Goal: Find specific page/section: Find specific page/section

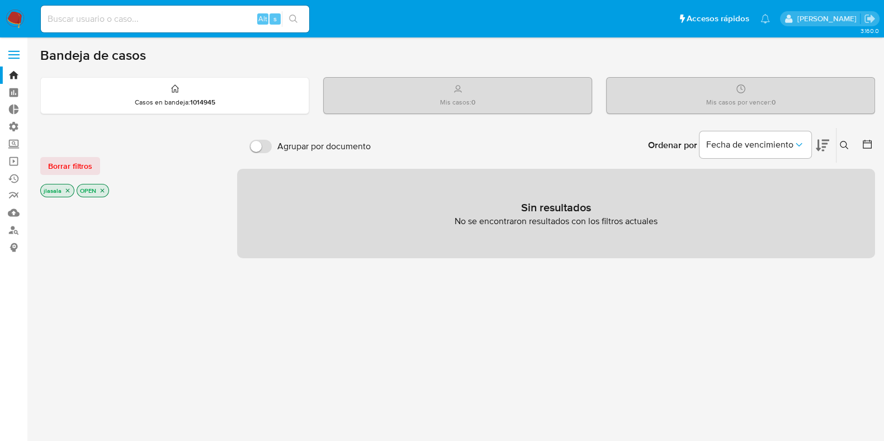
click at [13, 50] on span at bounding box center [13, 51] width 11 height 2
click at [0, 0] on input "checkbox" at bounding box center [0, 0] width 0 height 0
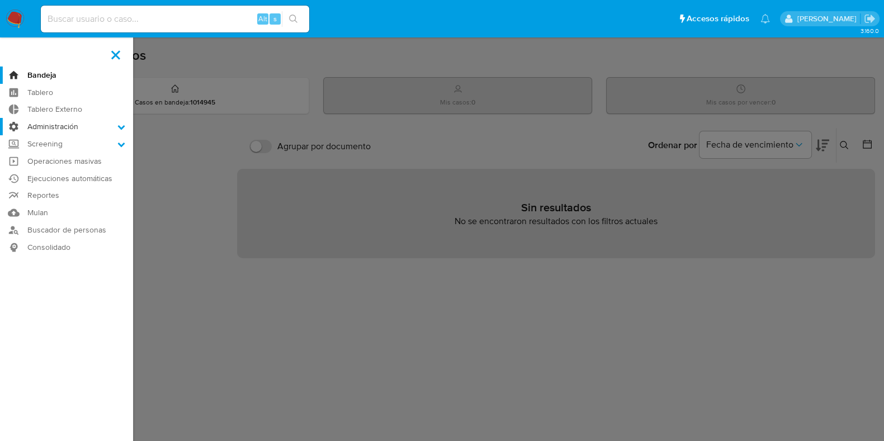
click at [117, 126] on label "Administración" at bounding box center [66, 126] width 133 height 17
click at [0, 0] on input "Administración" at bounding box center [0, 0] width 0 height 0
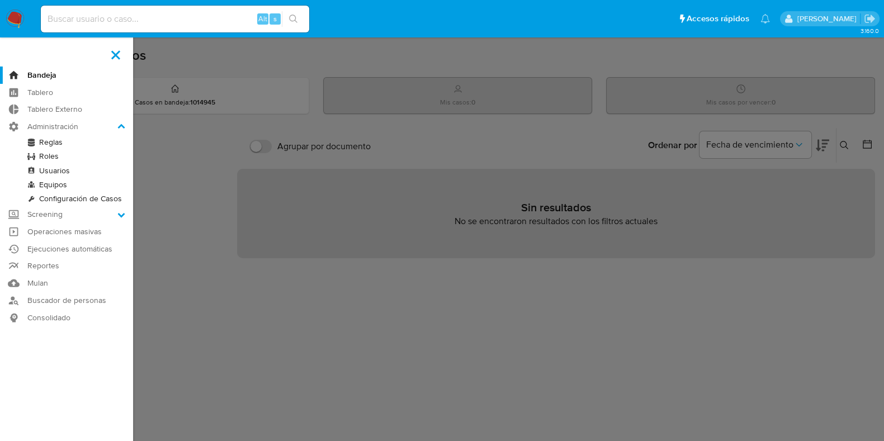
click at [80, 200] on link "Configuración de Casos" at bounding box center [66, 199] width 133 height 14
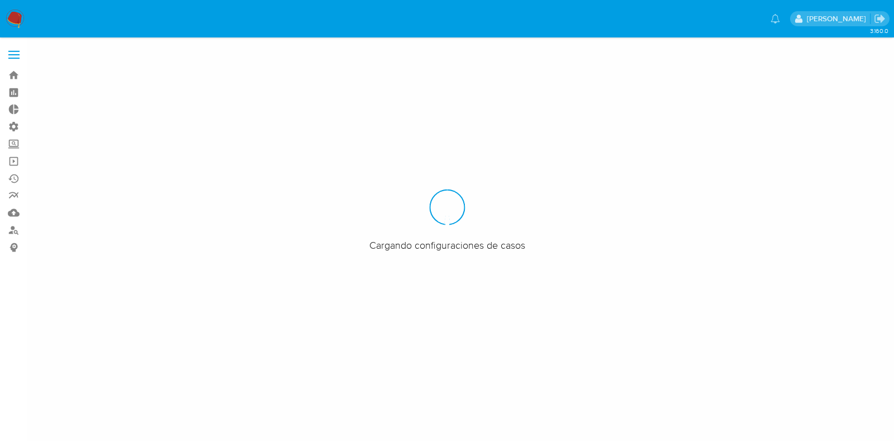
click at [13, 58] on span at bounding box center [13, 59] width 11 height 2
click at [0, 0] on input "checkbox" at bounding box center [0, 0] width 0 height 0
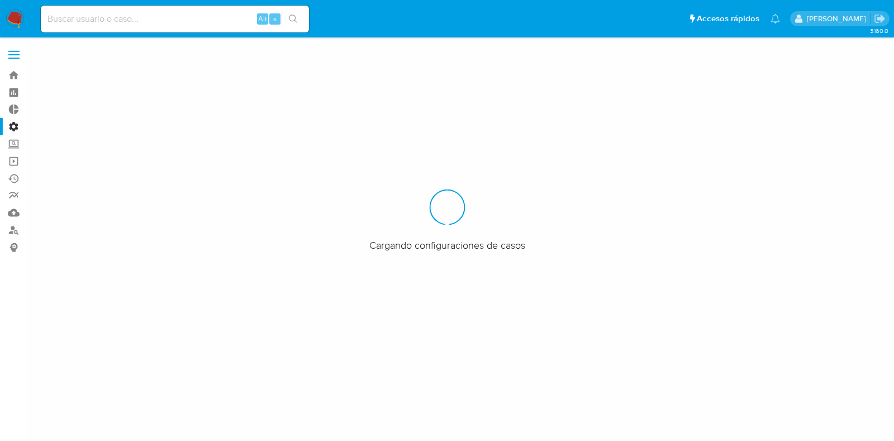
click at [13, 51] on span at bounding box center [13, 51] width 11 height 2
click at [0, 0] on input "checkbox" at bounding box center [0, 0] width 0 height 0
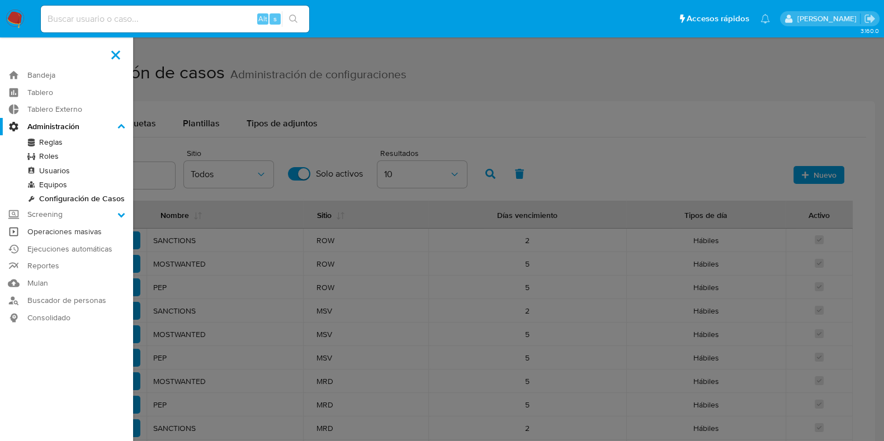
click at [68, 229] on link "Operaciones masivas" at bounding box center [66, 231] width 133 height 17
